Goal: Task Accomplishment & Management: Use online tool/utility

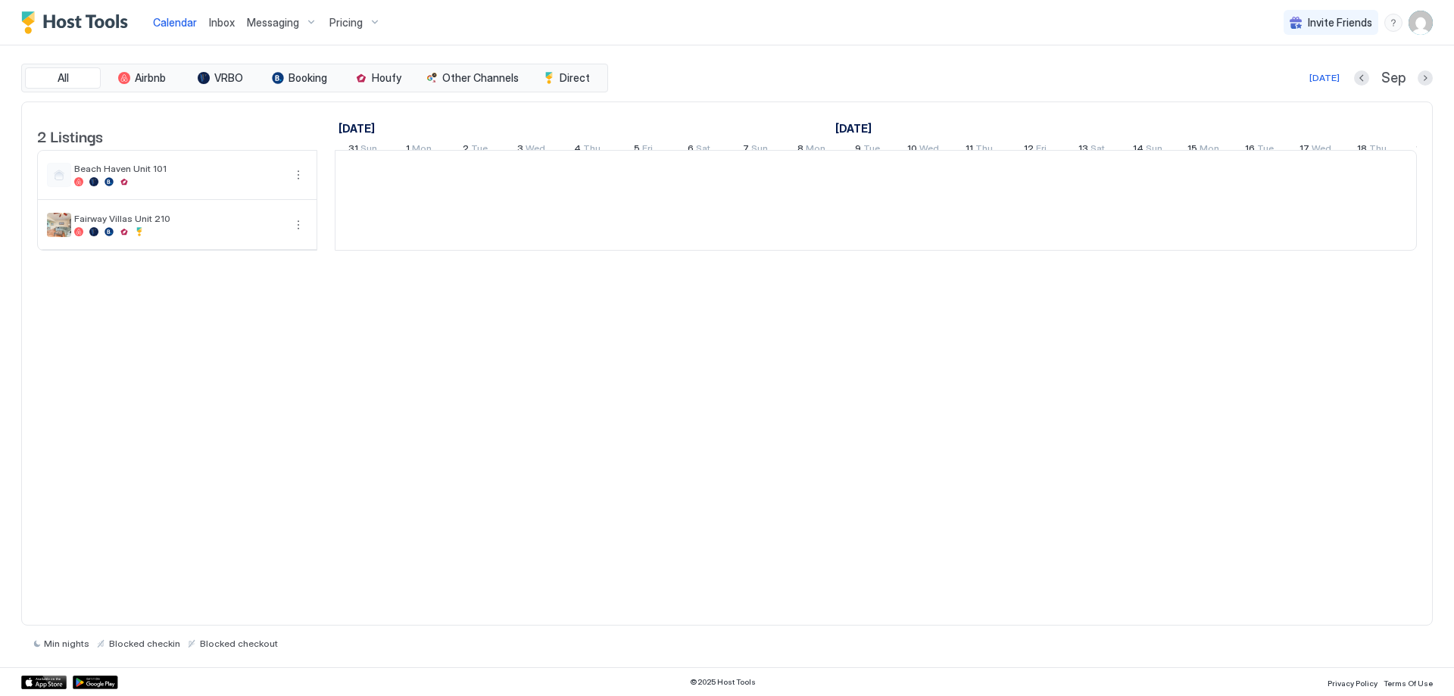
scroll to position [0, 841]
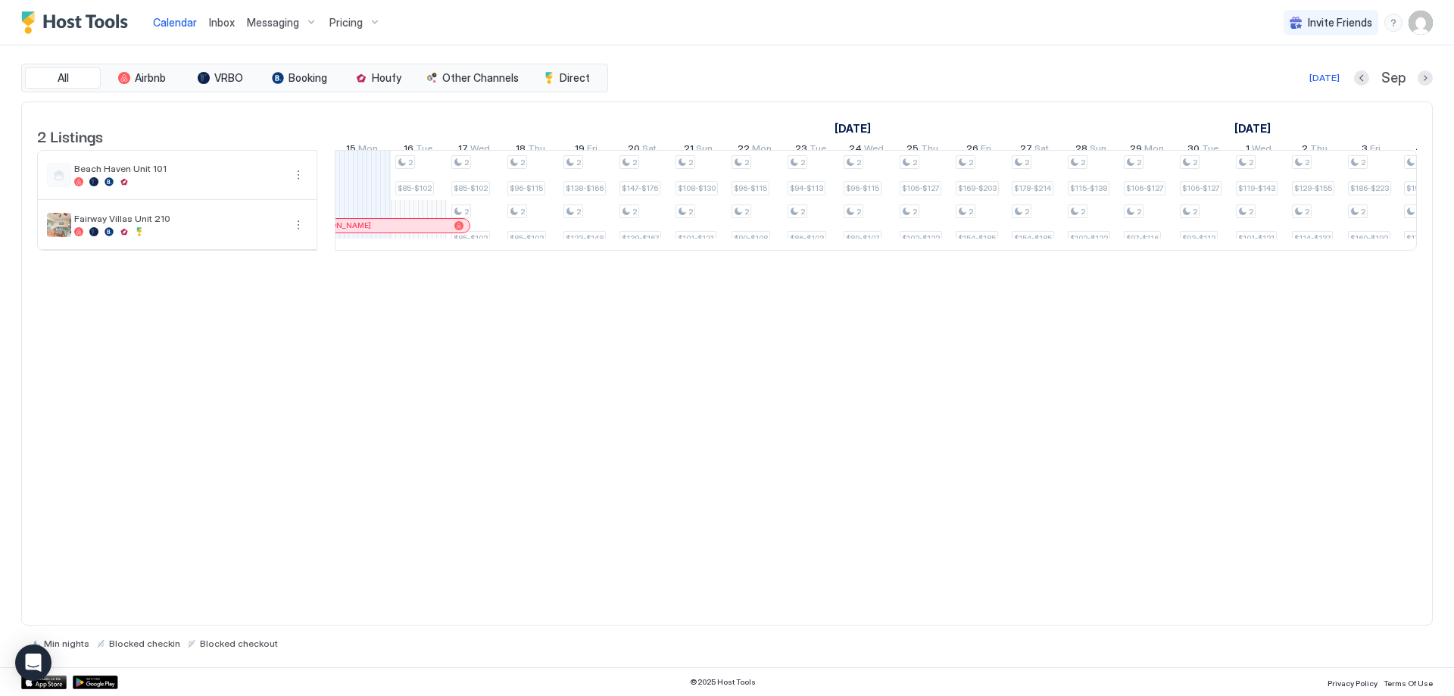
click at [339, 25] on span "Pricing" at bounding box center [345, 23] width 33 height 14
drag, startPoint x: 364, startPoint y: 189, endPoint x: 410, endPoint y: 219, distance: 55.2
click at [362, 189] on span "Fairway Villas Unit 210" at bounding box center [351, 182] width 108 height 11
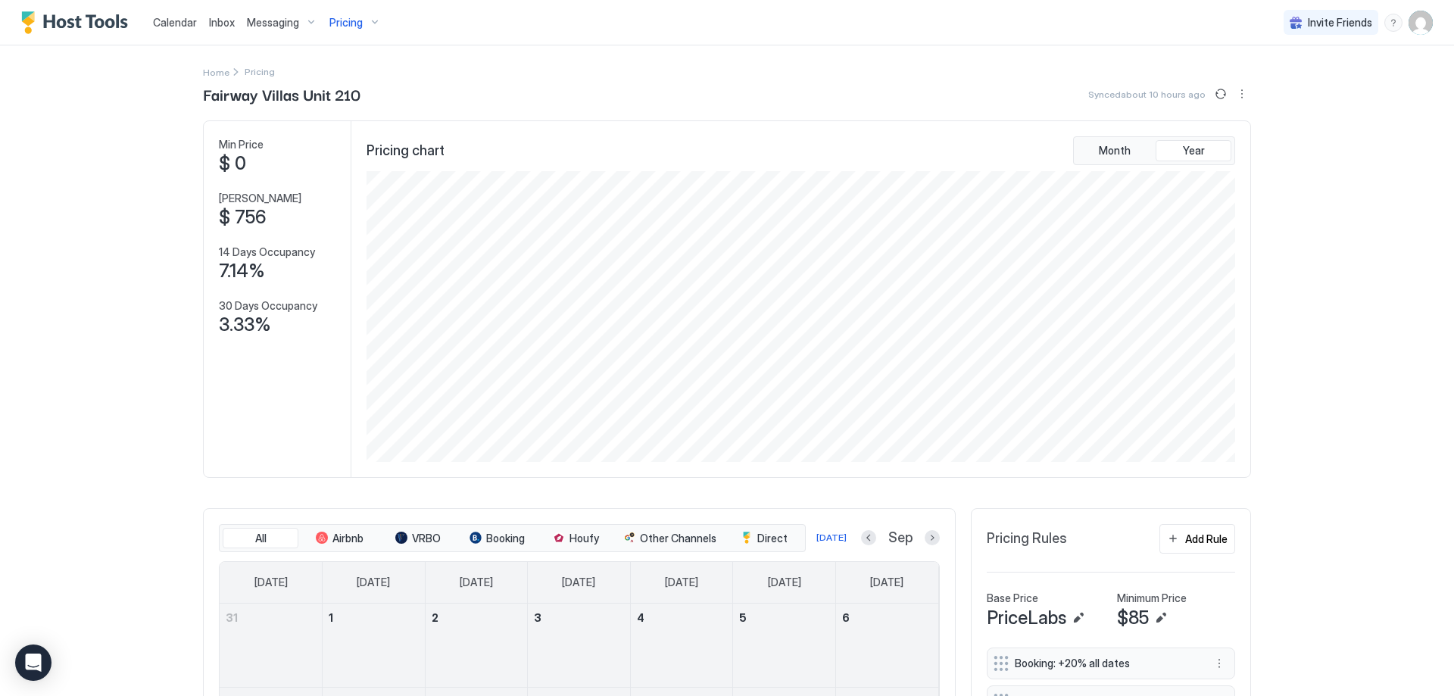
scroll to position [387, 0]
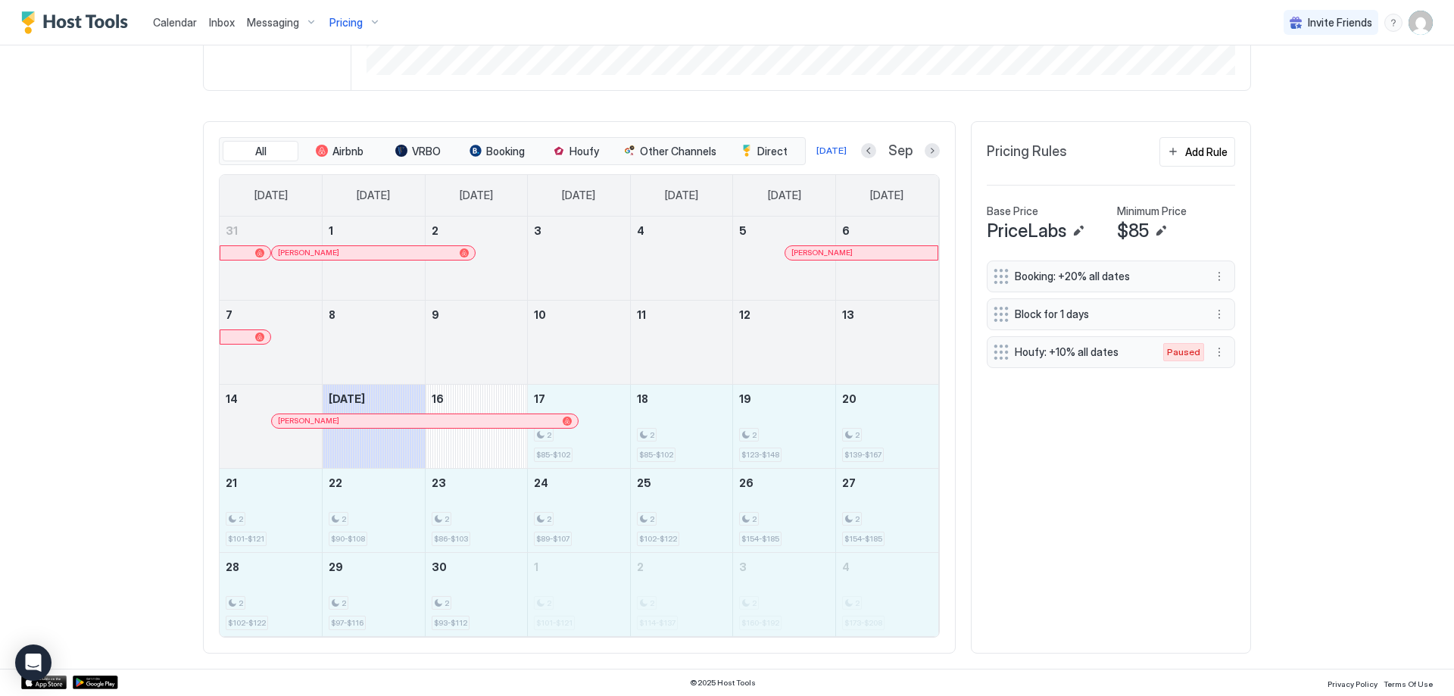
drag, startPoint x: 574, startPoint y: 448, endPoint x: 899, endPoint y: 602, distance: 359.3
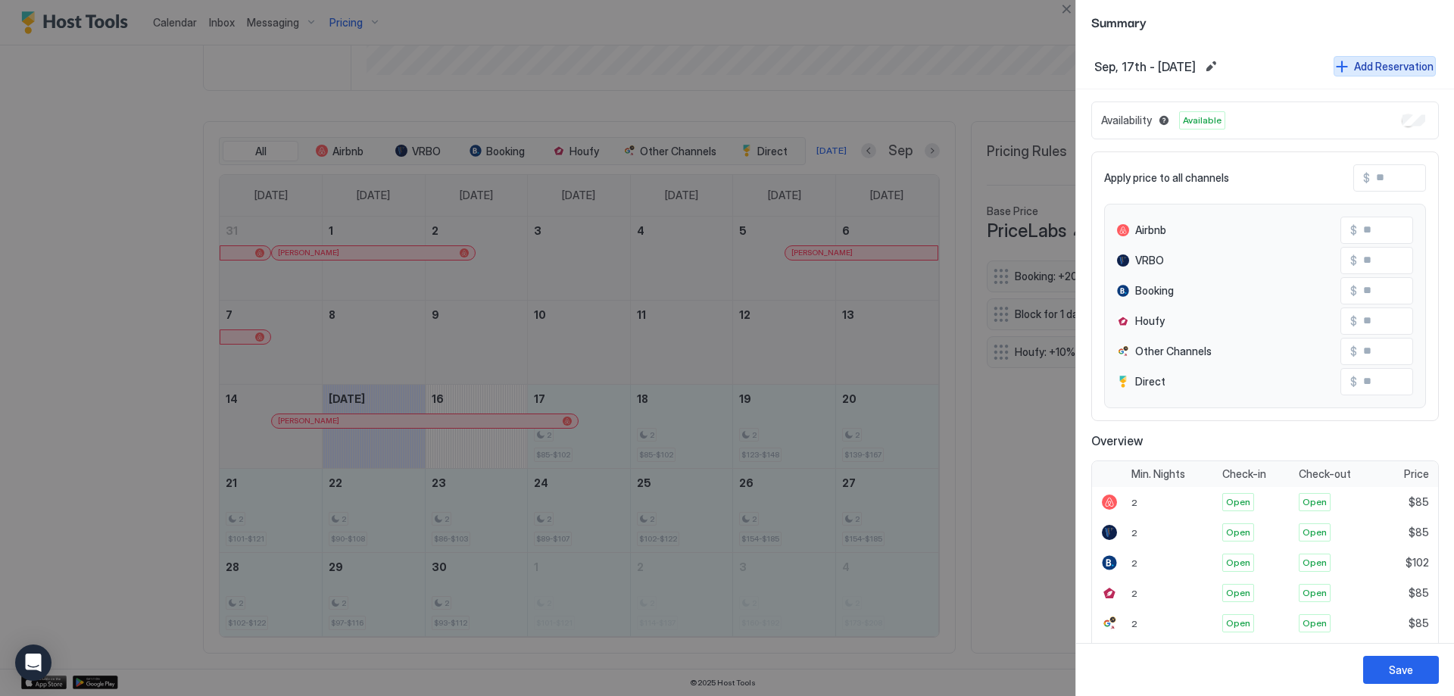
click at [1356, 65] on div "Add Reservation" at bounding box center [1393, 66] width 79 height 16
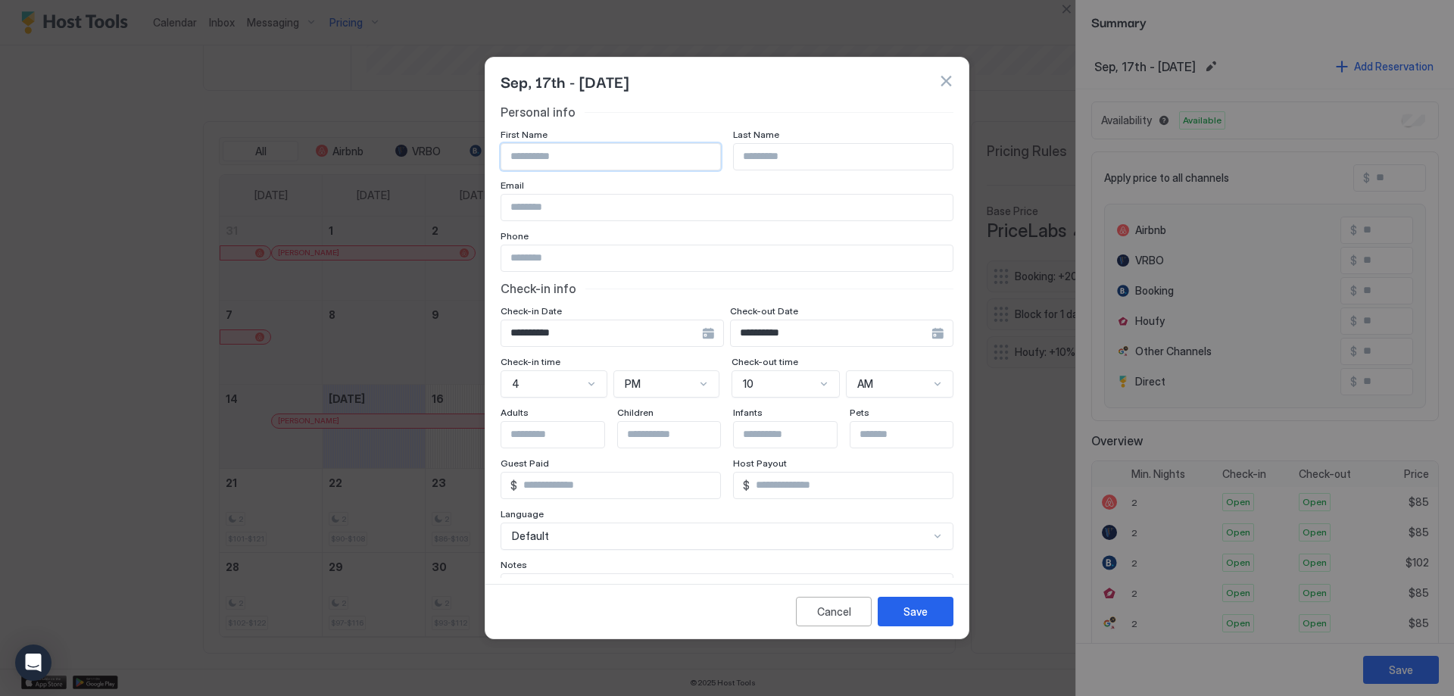
click at [557, 154] on input "Input Field" at bounding box center [610, 157] width 219 height 26
type input "*******"
click at [918, 606] on div "Save" at bounding box center [915, 611] width 24 height 16
